Goal: Task Accomplishment & Management: Use online tool/utility

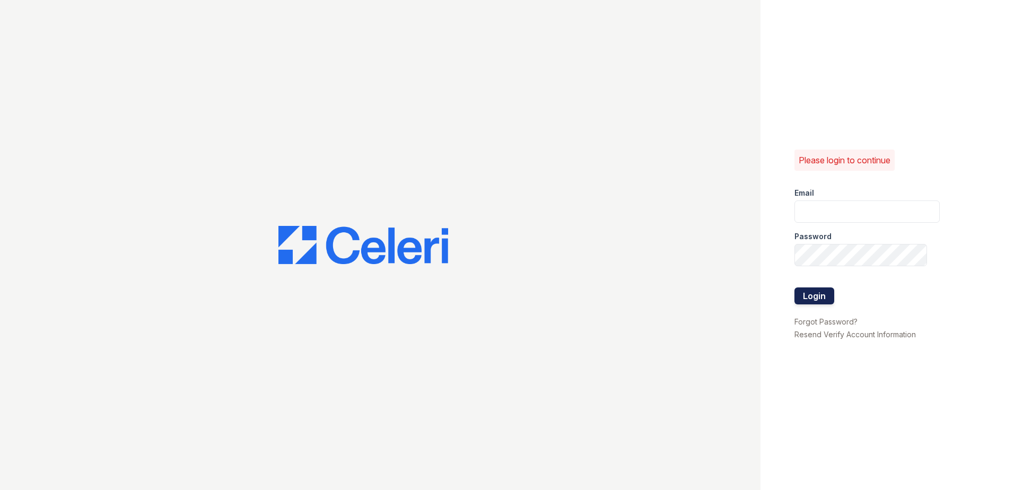
type input "[EMAIL_ADDRESS][DOMAIN_NAME]"
click at [823, 300] on button "Login" at bounding box center [815, 296] width 40 height 17
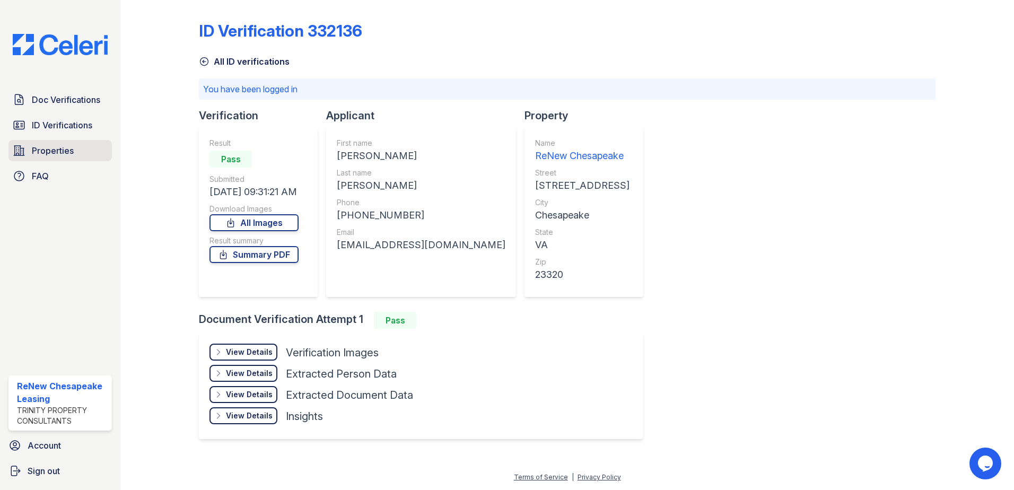
click at [65, 149] on span "Properties" at bounding box center [53, 150] width 42 height 13
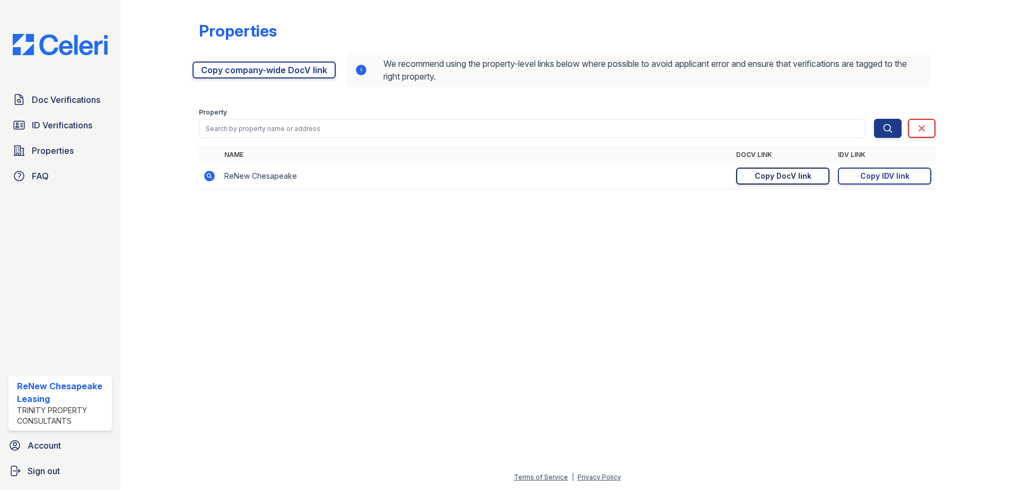
click at [785, 180] on div "Copy DocV link" at bounding box center [783, 176] width 57 height 11
